Goal: Transaction & Acquisition: Purchase product/service

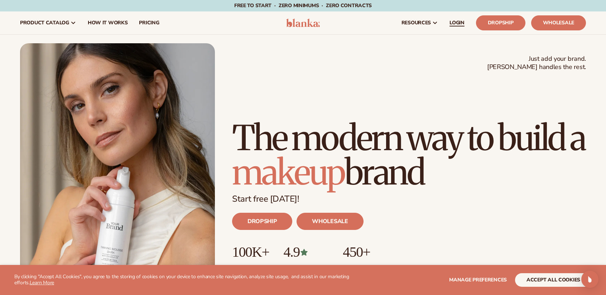
click at [457, 20] on span "LOGIN" at bounding box center [456, 23] width 15 height 6
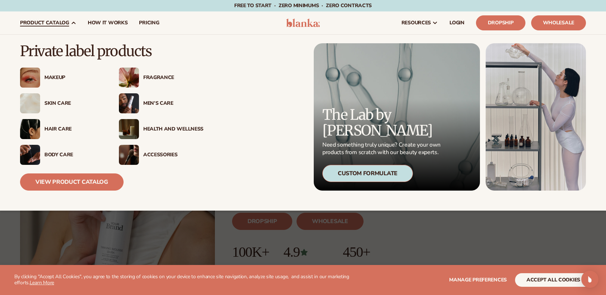
click at [60, 24] on span "product catalog" at bounding box center [44, 23] width 49 height 6
click at [56, 75] on div "Makeup" at bounding box center [74, 78] width 60 height 6
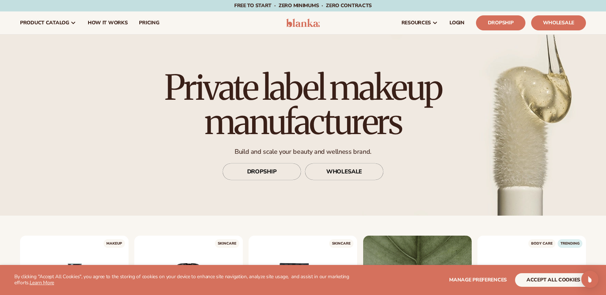
drag, startPoint x: 605, startPoint y: 24, endPoint x: 606, endPoint y: 44, distance: 20.1
click at [606, 44] on html "WE USE COOKIES By clicking "Accept All Cookies", you agree to the storing of co…" at bounding box center [303, 147] width 606 height 295
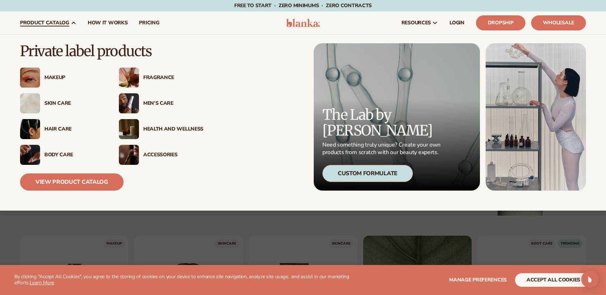
click at [37, 74] on img at bounding box center [30, 78] width 20 height 20
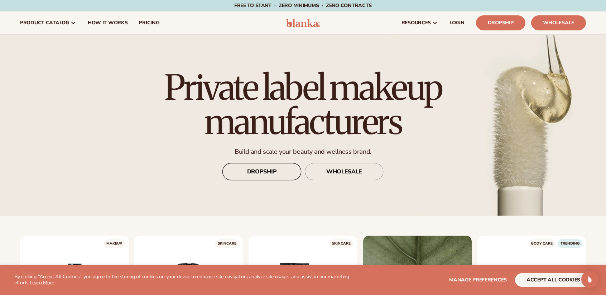
click at [258, 168] on link "DROPSHIP" at bounding box center [261, 171] width 79 height 17
